Goal: Information Seeking & Learning: Learn about a topic

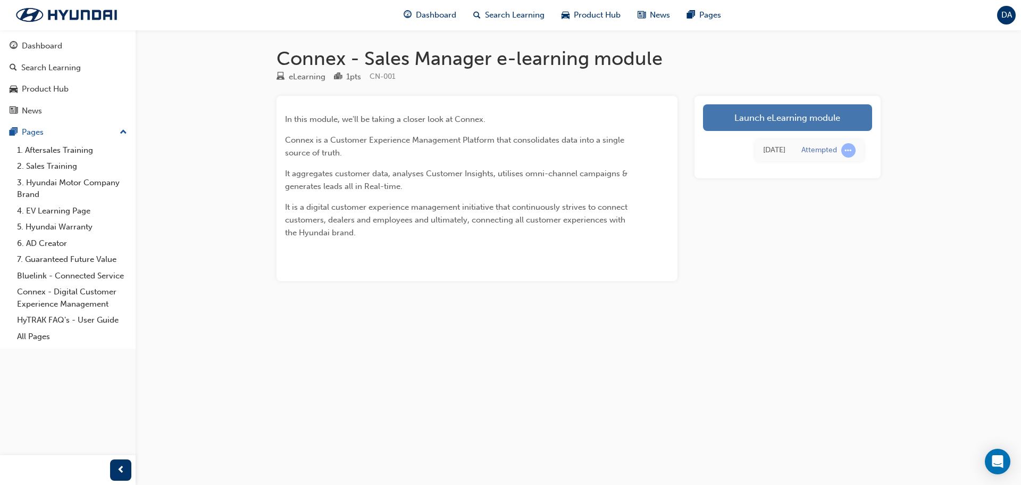
click at [804, 120] on link "Launch eLearning module" at bounding box center [787, 117] width 169 height 27
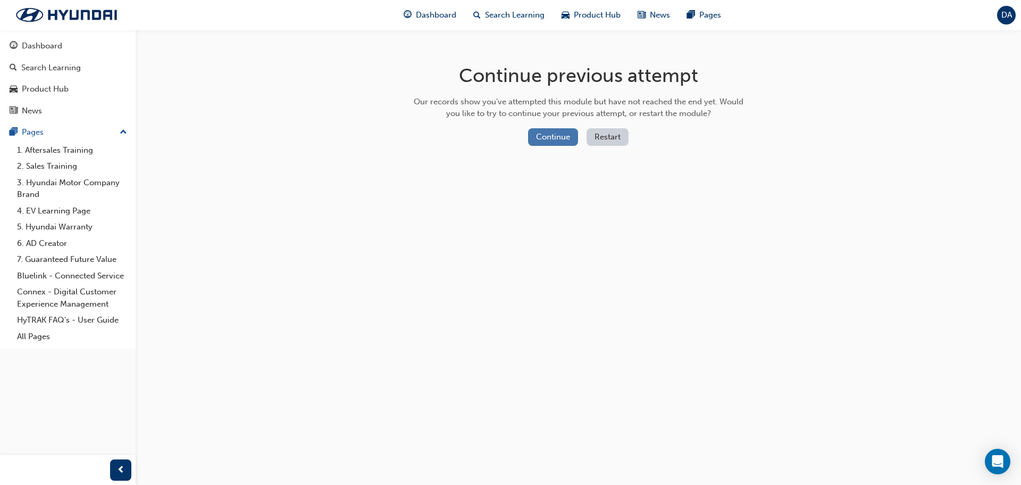
click at [568, 130] on button "Continue" at bounding box center [553, 137] width 50 height 18
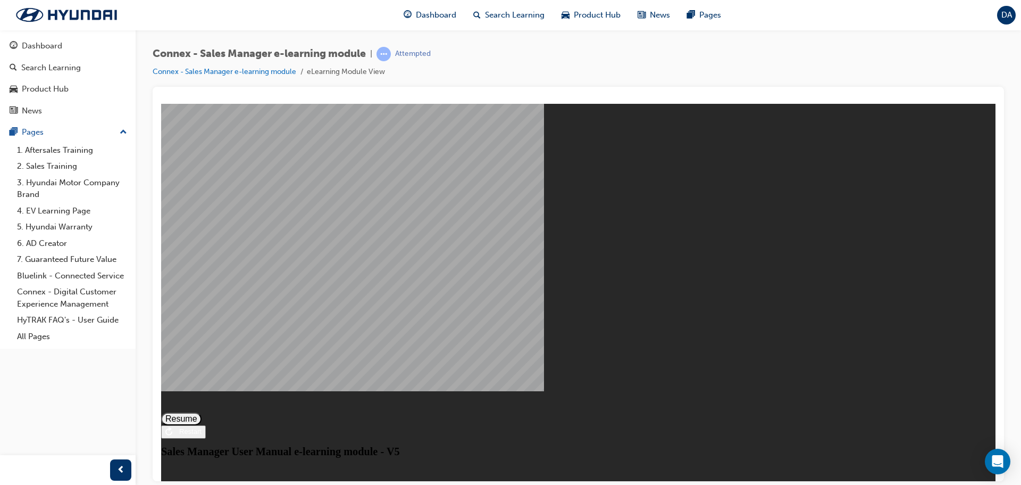
click at [202, 412] on button "Resume" at bounding box center [181, 418] width 40 height 13
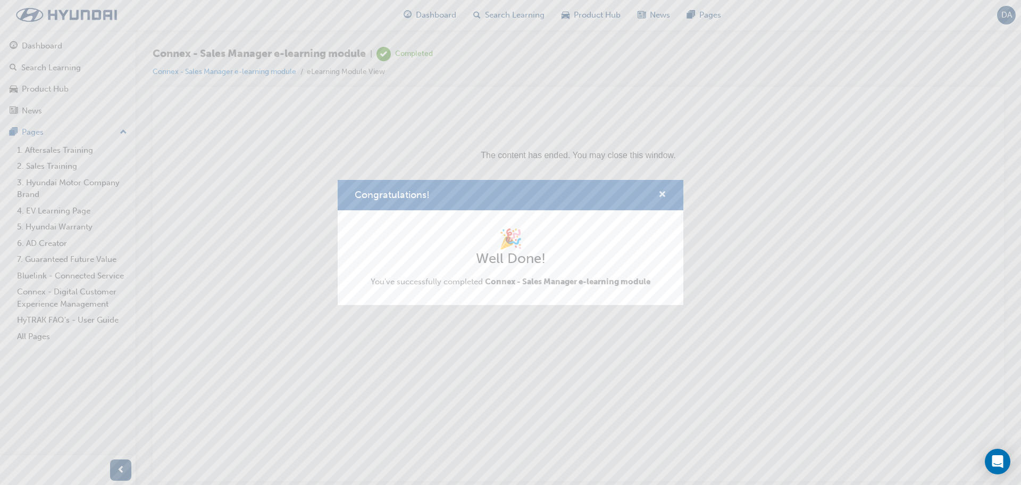
click at [662, 190] on span "cross-icon" at bounding box center [663, 195] width 8 height 10
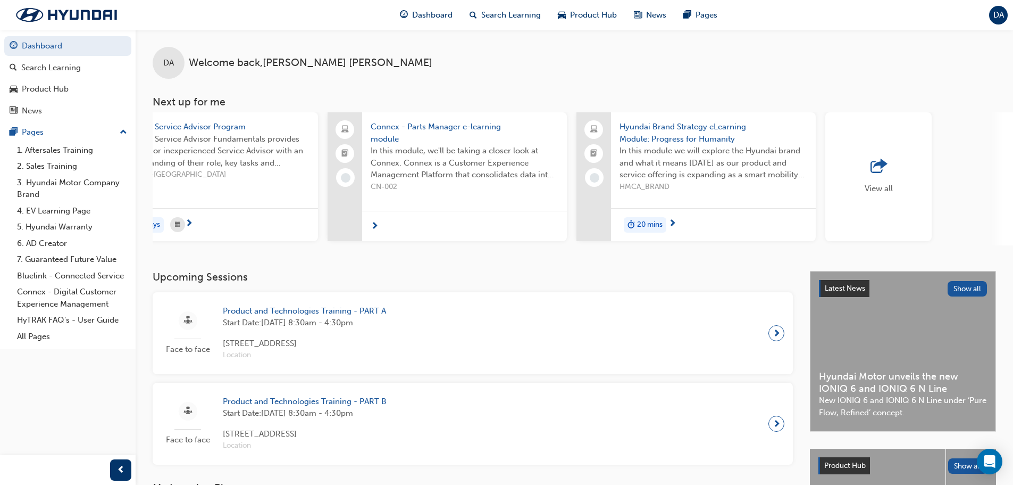
scroll to position [0, 632]
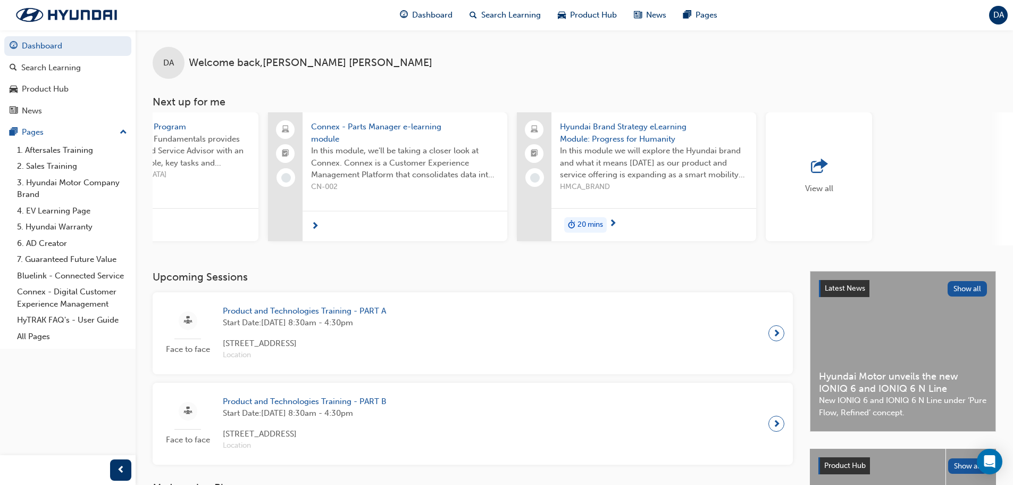
click at [819, 163] on span "outbound-icon" at bounding box center [819, 166] width 16 height 15
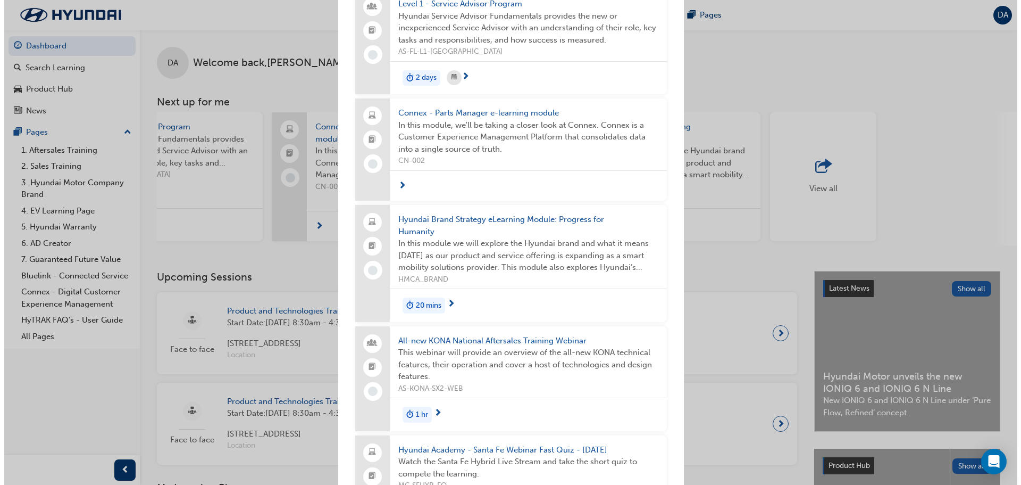
scroll to position [293, 0]
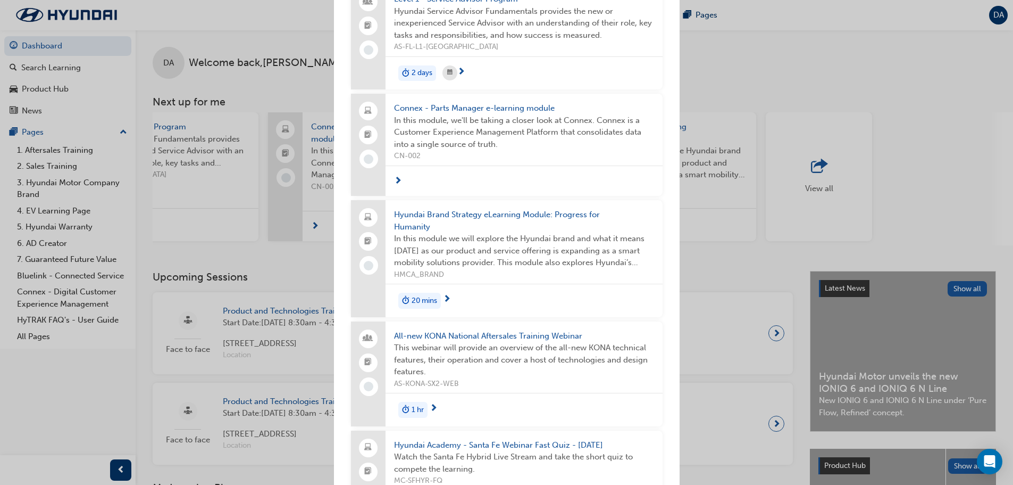
click at [417, 215] on span "Hyundai Brand Strategy eLearning Module: Progress for Humanity" at bounding box center [524, 221] width 260 height 24
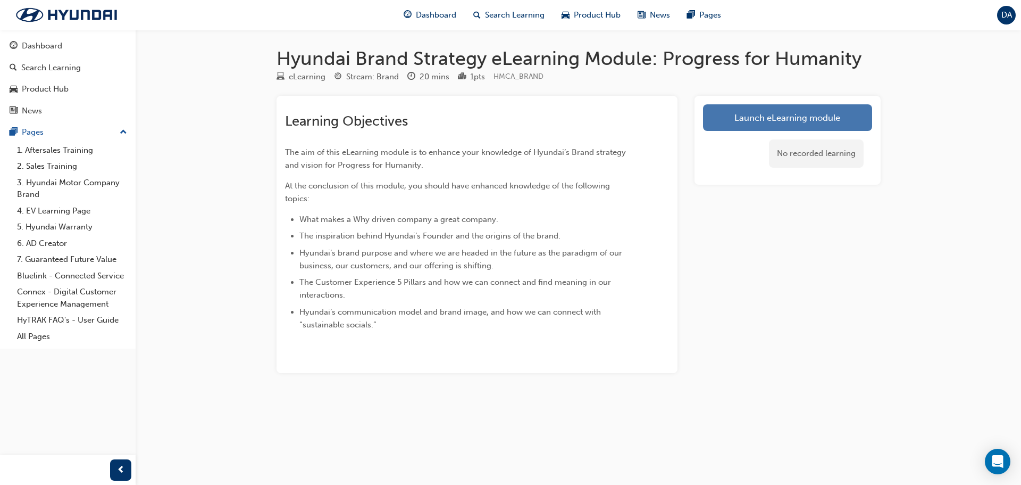
click at [779, 111] on link "Launch eLearning module" at bounding box center [787, 117] width 169 height 27
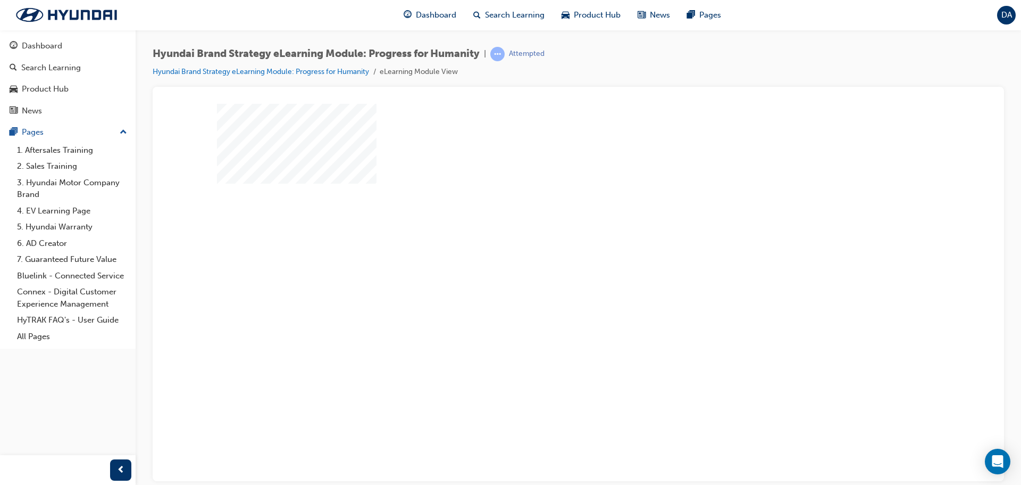
scroll to position [6, 0]
click at [548, 255] on div "play" at bounding box center [548, 255] width 0 height 0
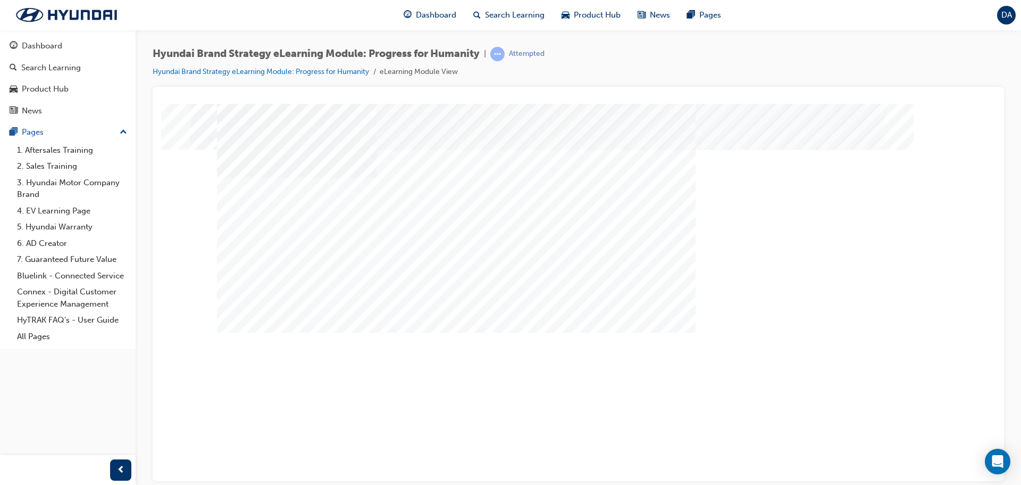
scroll to position [0, 0]
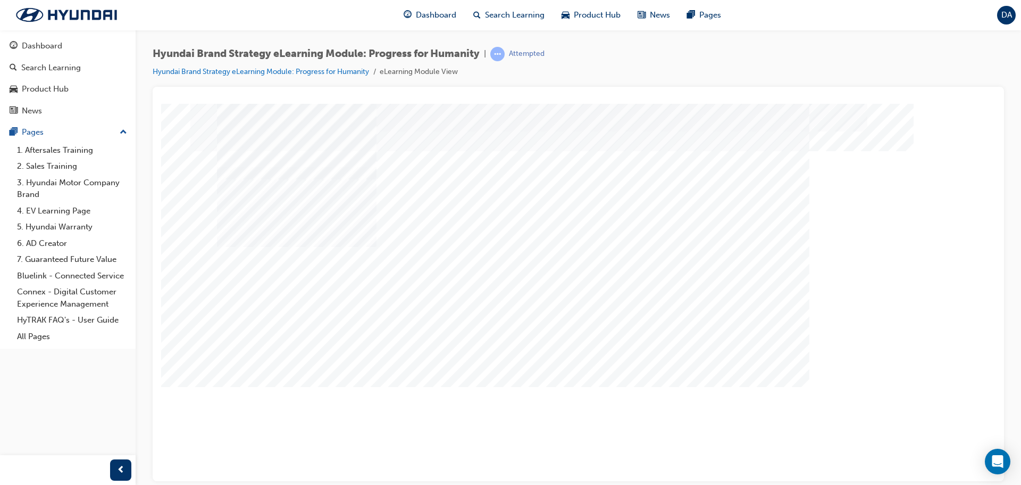
scroll to position [6, 0]
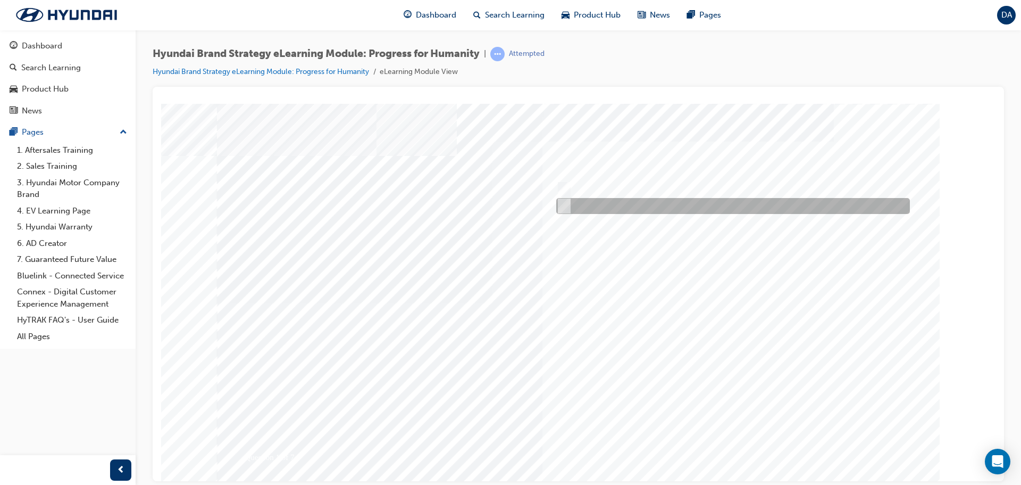
click at [568, 204] on input "False" at bounding box center [562, 206] width 12 height 12
radio input "true"
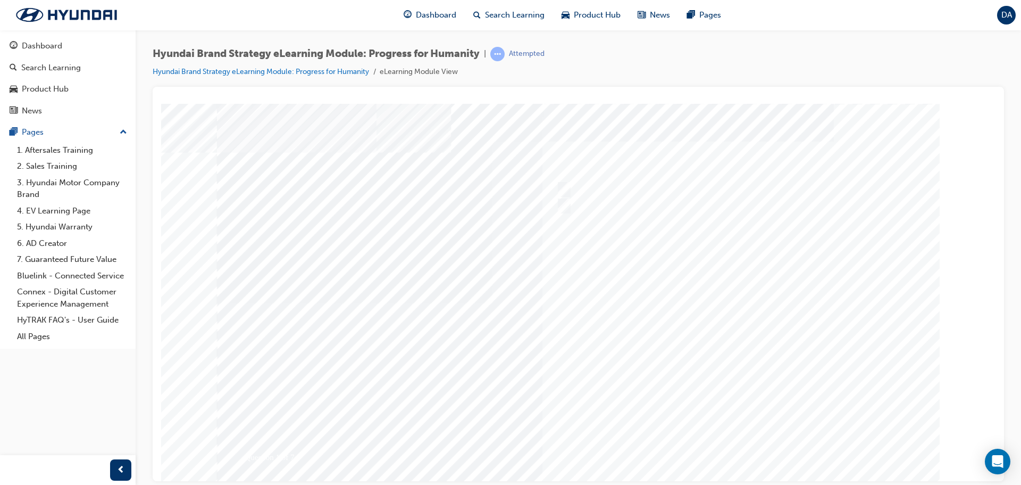
click at [778, 395] on div at bounding box center [579, 294] width 724 height 383
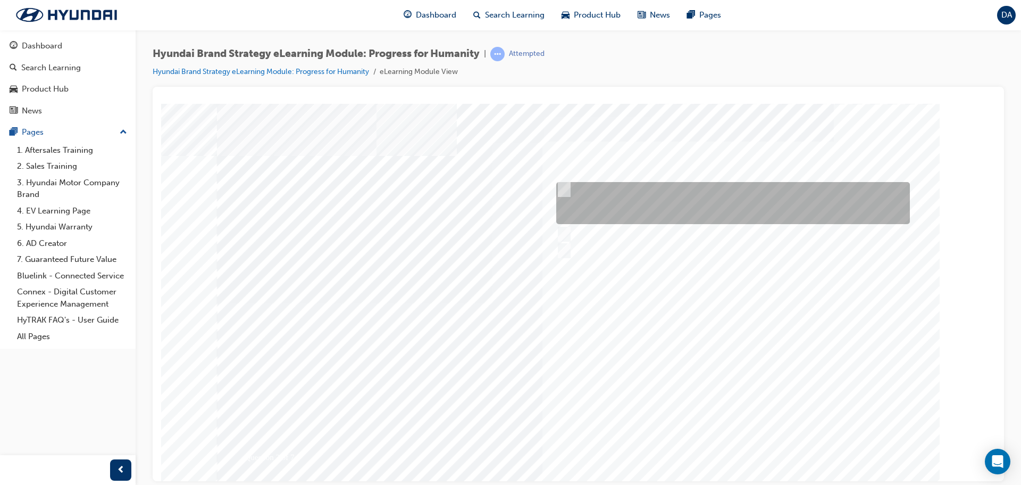
click at [566, 187] on input "The meaning of progress underpins our actions of doing the right thing for huma…" at bounding box center [562, 190] width 12 height 12
radio input "true"
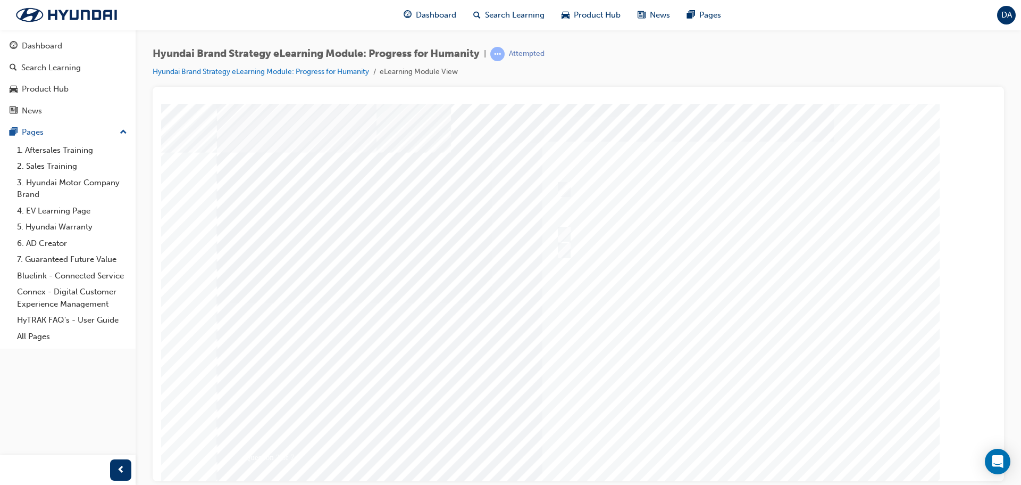
click at [766, 403] on div at bounding box center [579, 294] width 724 height 383
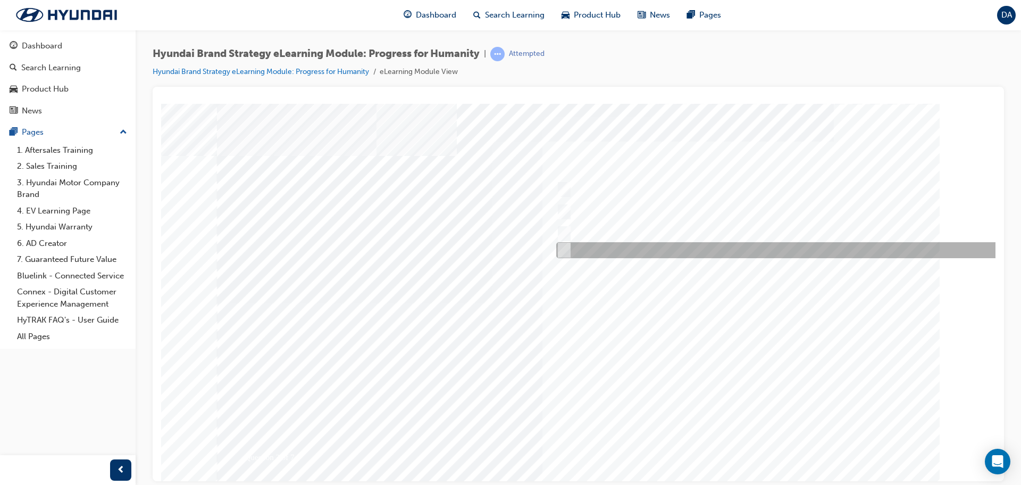
click at [563, 244] on input "All of the above." at bounding box center [562, 250] width 12 height 12
radio input "true"
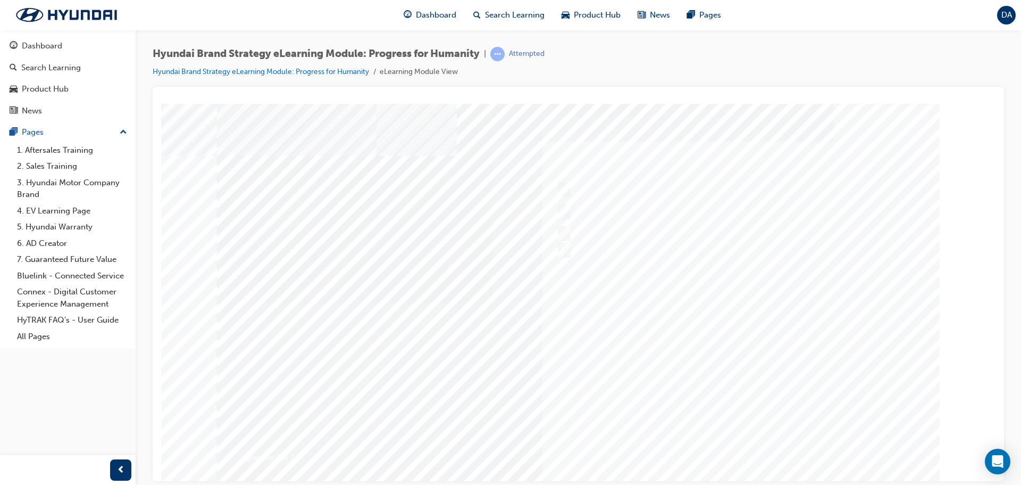
click at [784, 401] on div at bounding box center [579, 294] width 724 height 383
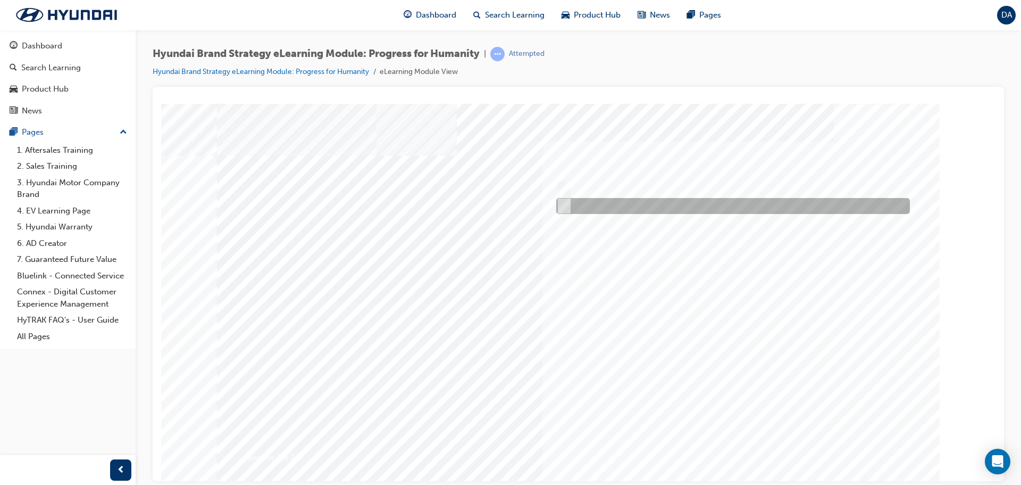
click at [562, 202] on input "False" at bounding box center [562, 206] width 12 height 12
radio input "true"
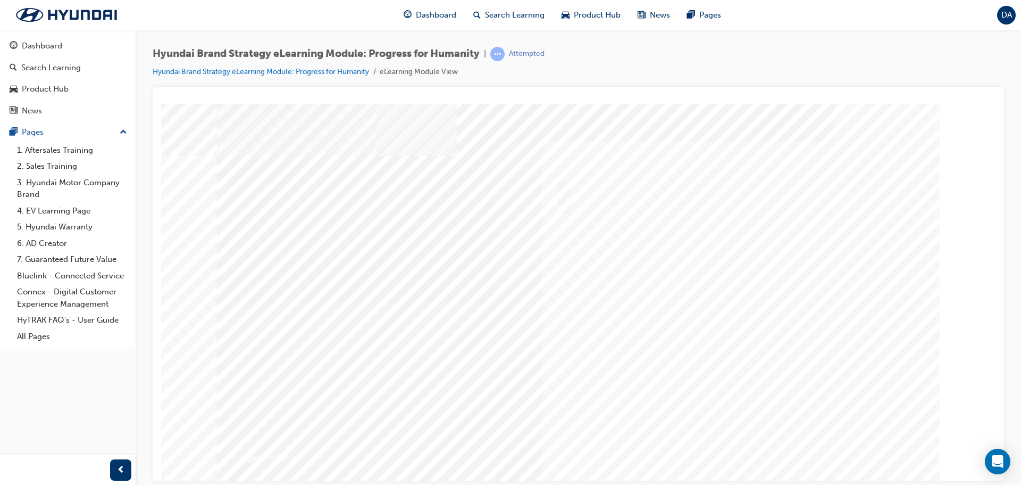
click at [717, 409] on div at bounding box center [579, 294] width 724 height 383
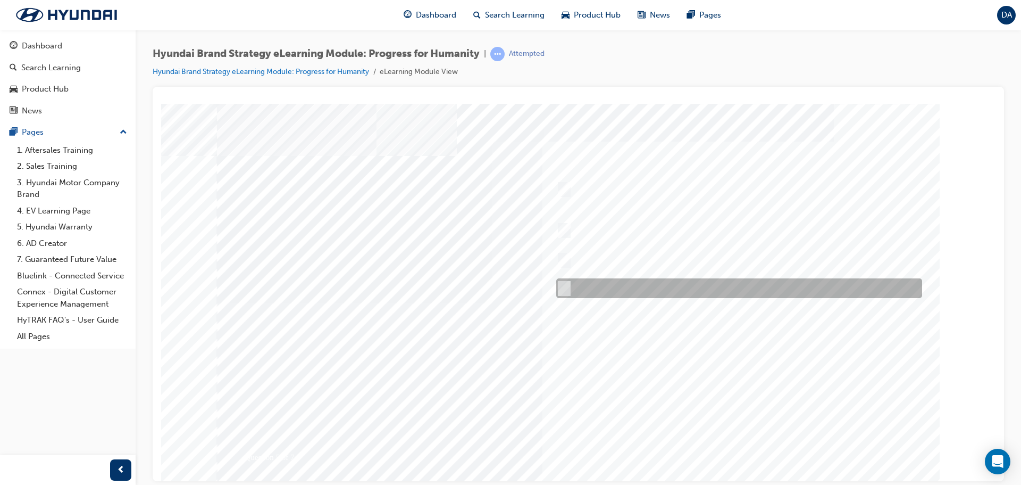
click at [566, 285] on input "All of the above." at bounding box center [562, 289] width 12 height 12
radio input "true"
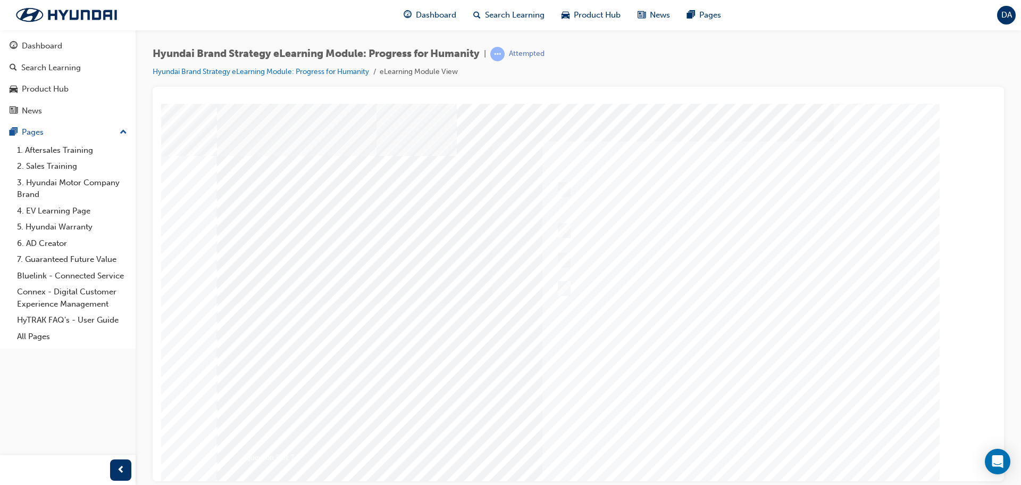
click at [747, 415] on div at bounding box center [579, 294] width 724 height 383
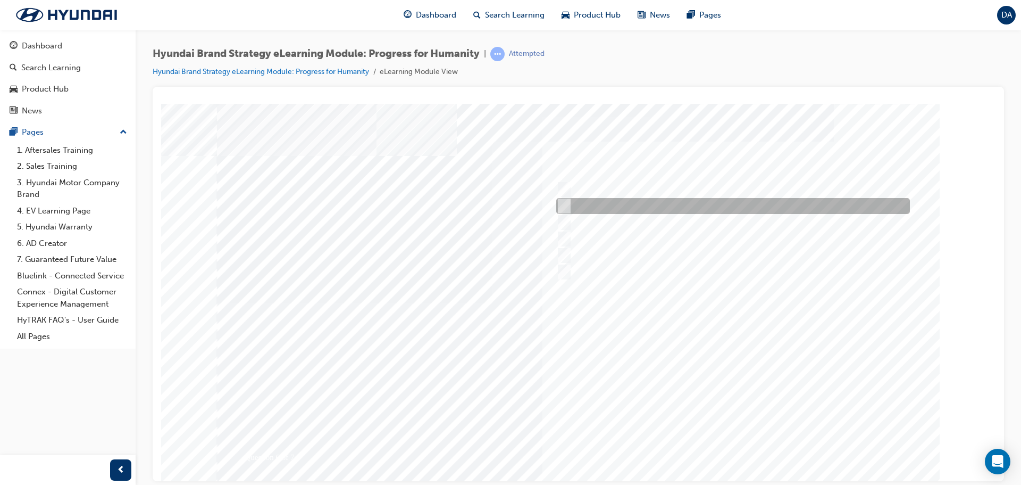
click at [563, 204] on input "Maximised Sportiness" at bounding box center [562, 206] width 12 height 12
radio input "true"
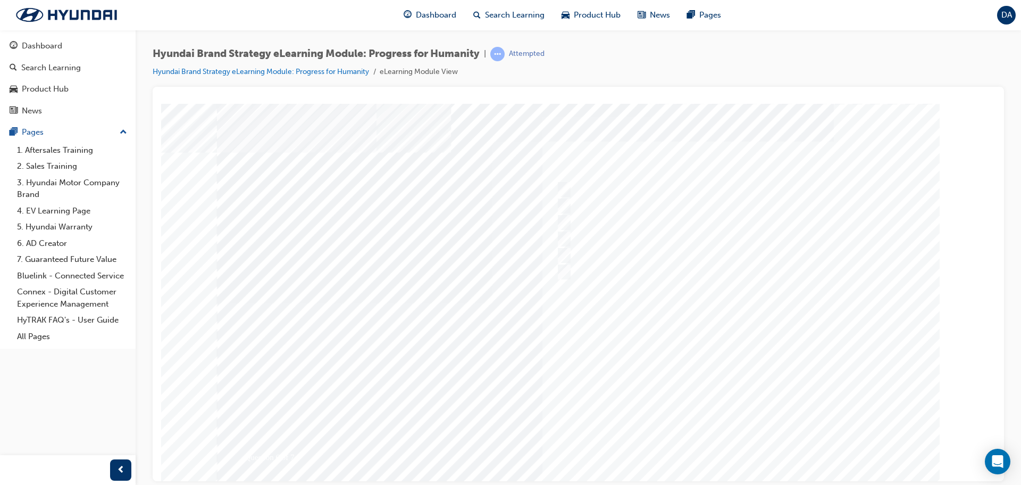
click at [724, 401] on div at bounding box center [579, 294] width 724 height 383
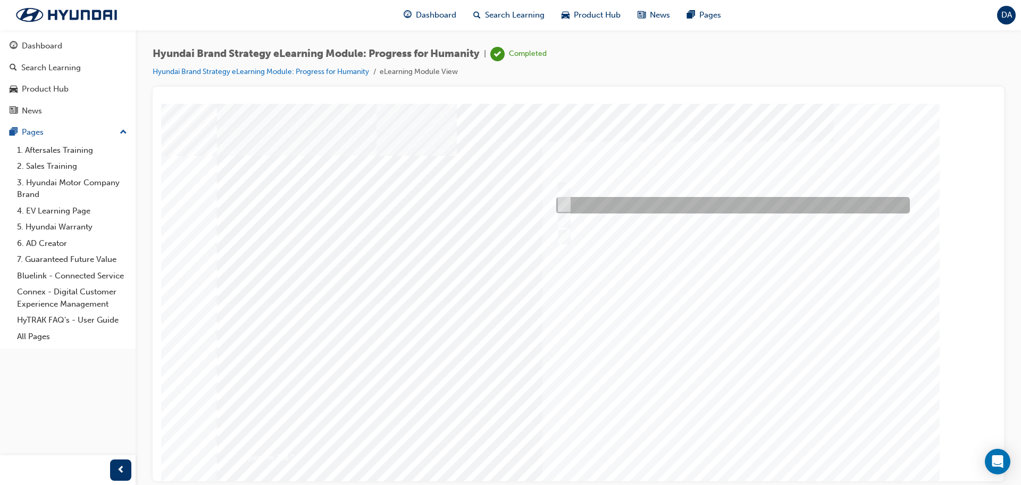
click at [563, 203] on input "Owner, User, Community." at bounding box center [562, 204] width 12 height 12
radio input "true"
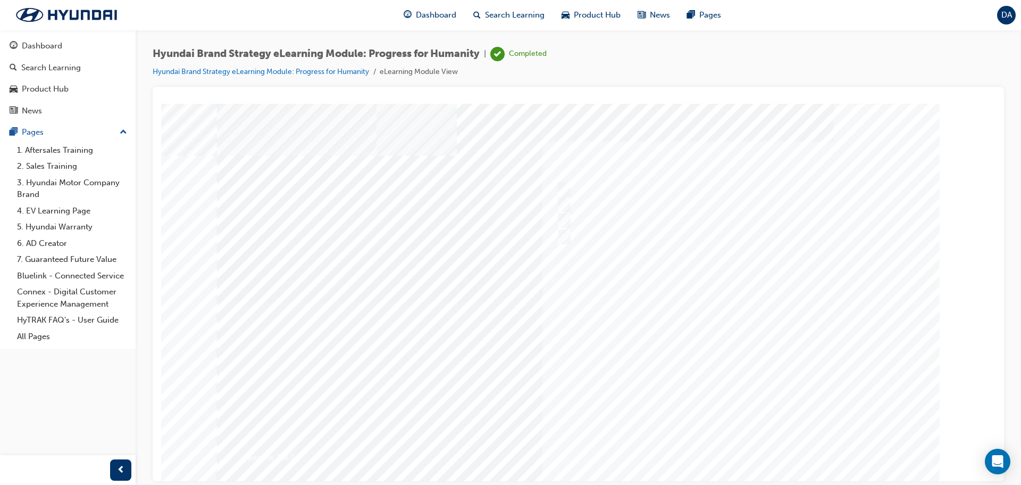
click at [782, 403] on div at bounding box center [579, 294] width 724 height 383
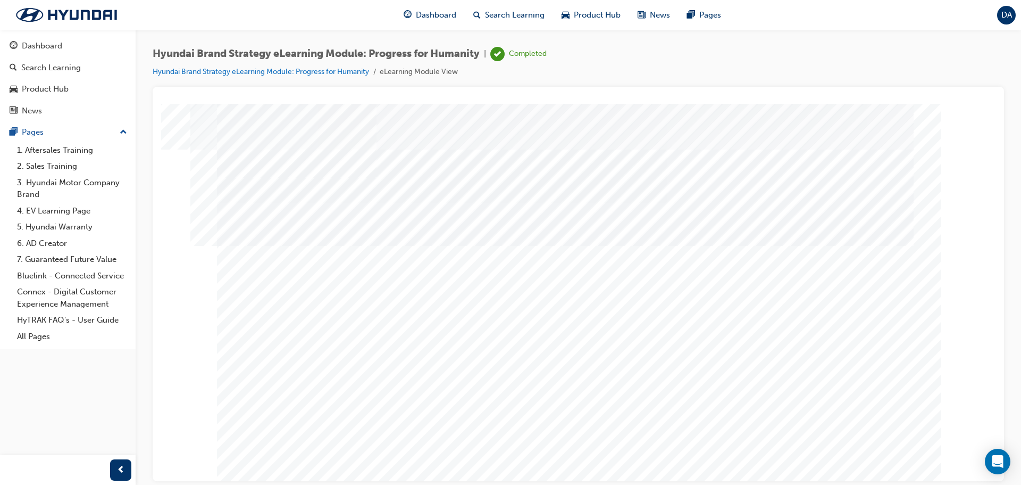
click at [1001, 15] on div "DA" at bounding box center [1007, 15] width 19 height 19
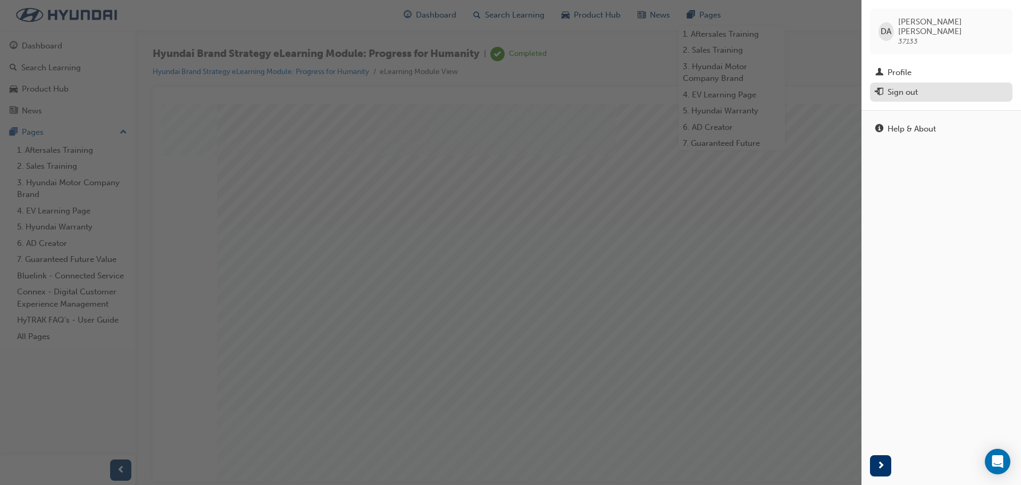
click at [902, 86] on div "Sign out" at bounding box center [903, 92] width 30 height 12
